Goal: Task Accomplishment & Management: Use online tool/utility

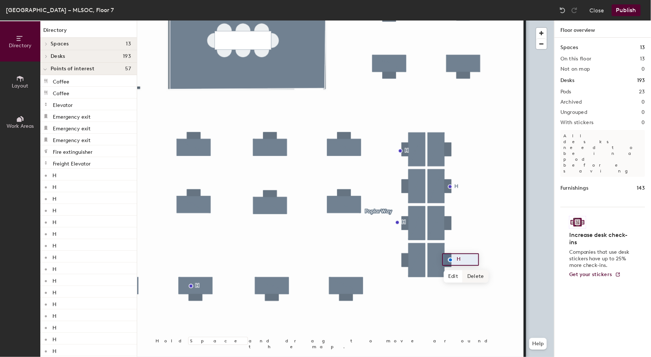
click at [471, 277] on span "Delete" at bounding box center [476, 276] width 26 height 12
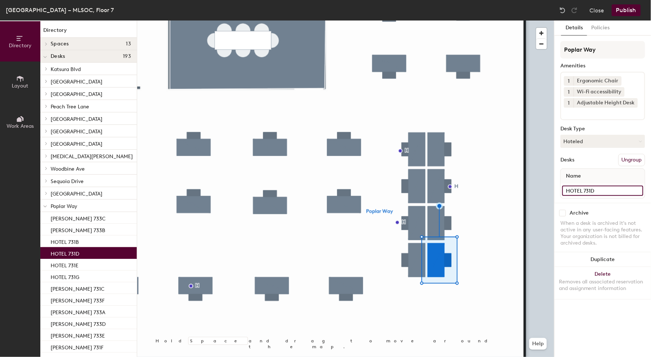
click at [581, 191] on input "HOTEL 731D" at bounding box center [602, 191] width 81 height 10
type input "[PERSON_NAME] 731D"
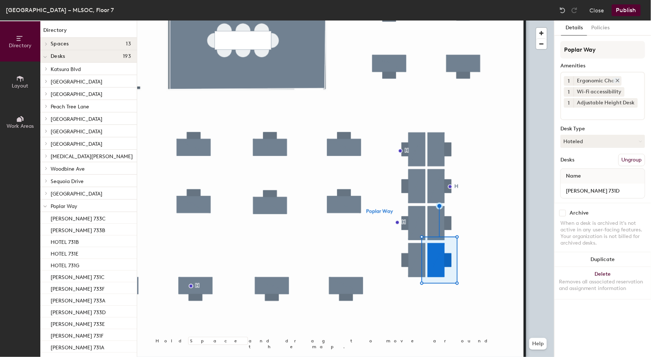
click at [617, 80] on icon at bounding box center [617, 80] width 5 height 5
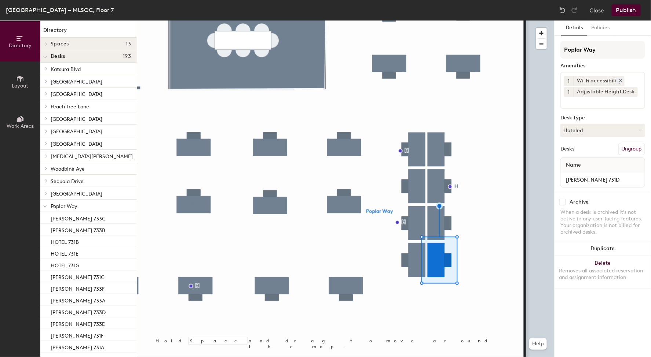
click at [619, 80] on icon at bounding box center [620, 80] width 5 height 5
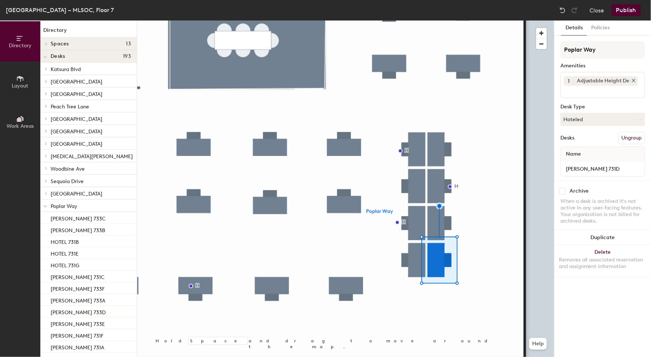
click at [632, 79] on icon at bounding box center [633, 80] width 3 height 3
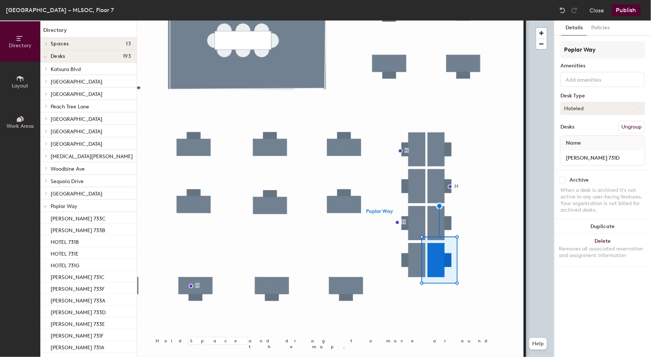
click at [612, 106] on button "Hoteled" at bounding box center [602, 108] width 85 height 13
click at [579, 130] on div "Assigned" at bounding box center [596, 131] width 73 height 11
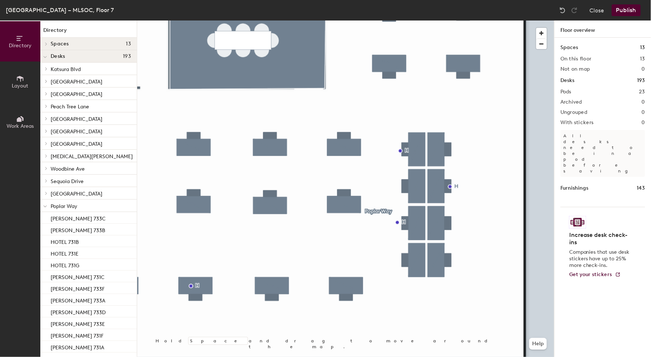
click at [622, 14] on button "Publish" at bounding box center [625, 10] width 29 height 12
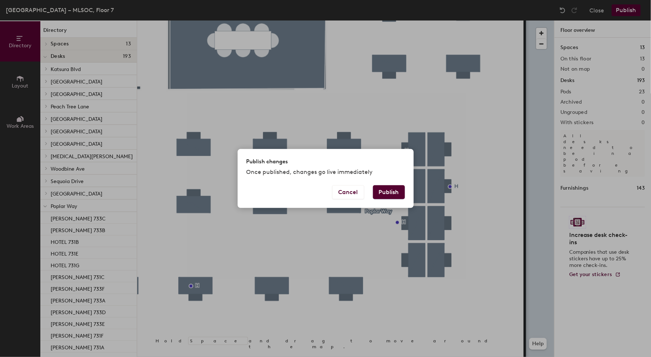
click at [389, 192] on button "Publish" at bounding box center [389, 192] width 32 height 14
